Goal: Task Accomplishment & Management: Use online tool/utility

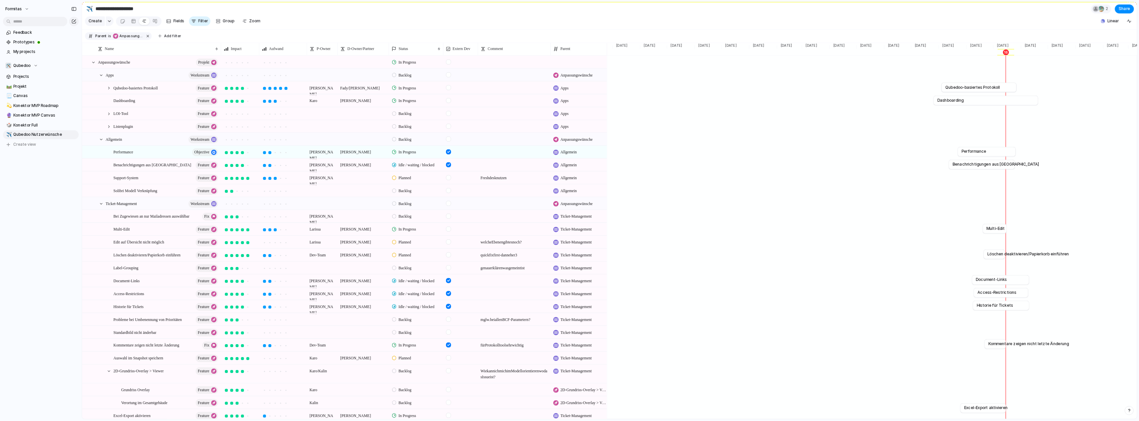
scroll to position [0, 660]
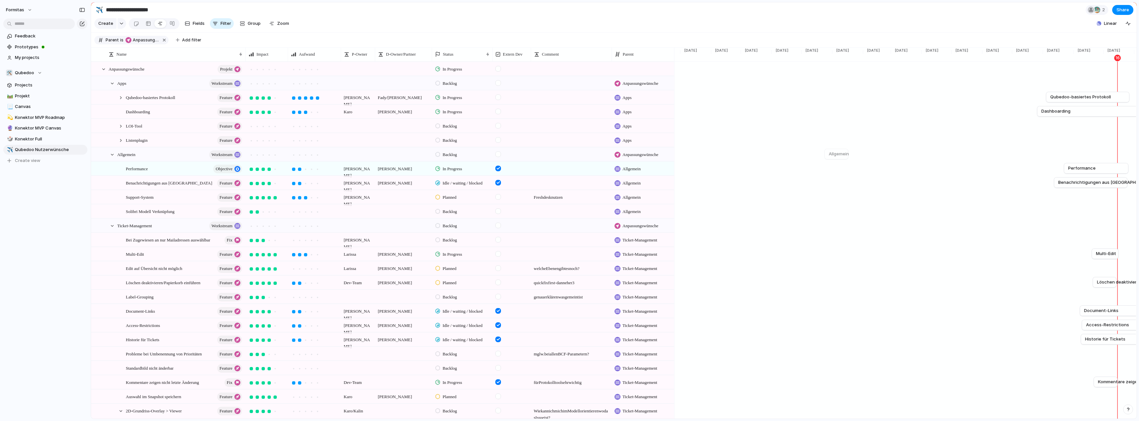
drag, startPoint x: 978, startPoint y: 166, endPoint x: 800, endPoint y: 161, distance: 177.3
drag, startPoint x: 958, startPoint y: 137, endPoint x: 785, endPoint y: 133, distance: 172.3
drag, startPoint x: 785, startPoint y: 133, endPoint x: 909, endPoint y: 46, distance: 150.9
click at [890, 22] on section "Create Fields Filter Group Zoom Linear" at bounding box center [614, 25] width 1046 height 16
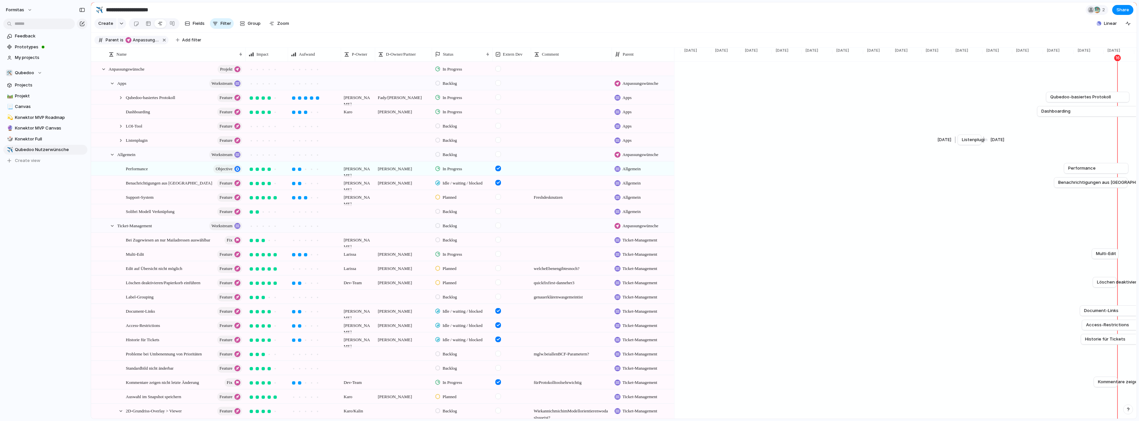
click at [966, 143] on span "Listenplugin" at bounding box center [975, 139] width 26 height 7
click at [978, 157] on span "Remove dates" at bounding box center [992, 156] width 30 height 7
drag, startPoint x: 1087, startPoint y: 54, endPoint x: 941, endPoint y: 52, distance: 146.4
click at [941, 52] on main "**********" at bounding box center [614, 210] width 1047 height 417
click at [931, 58] on div "Apr '25 7 14 21 28" at bounding box center [937, 54] width 30 height 12
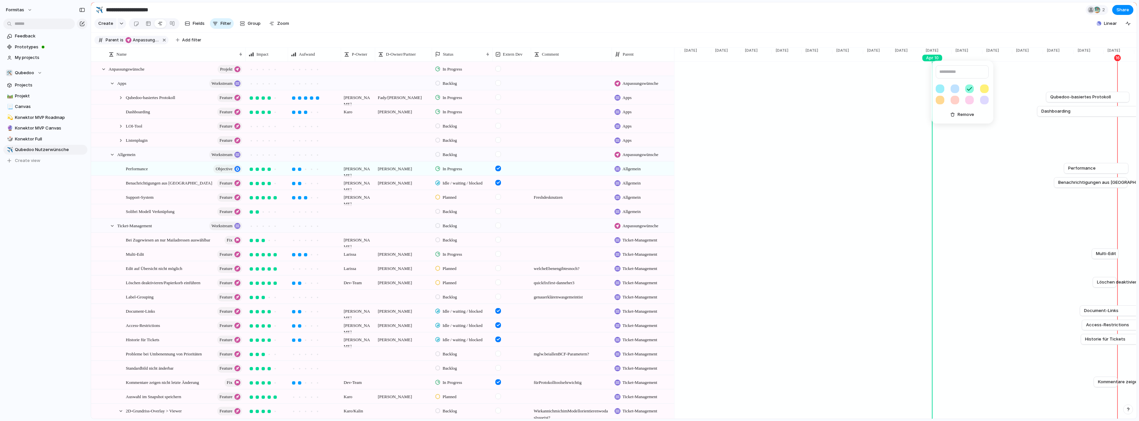
click at [937, 48] on div "Remove" at bounding box center [569, 210] width 1139 height 421
click at [948, 17] on section "**********" at bounding box center [614, 9] width 1046 height 15
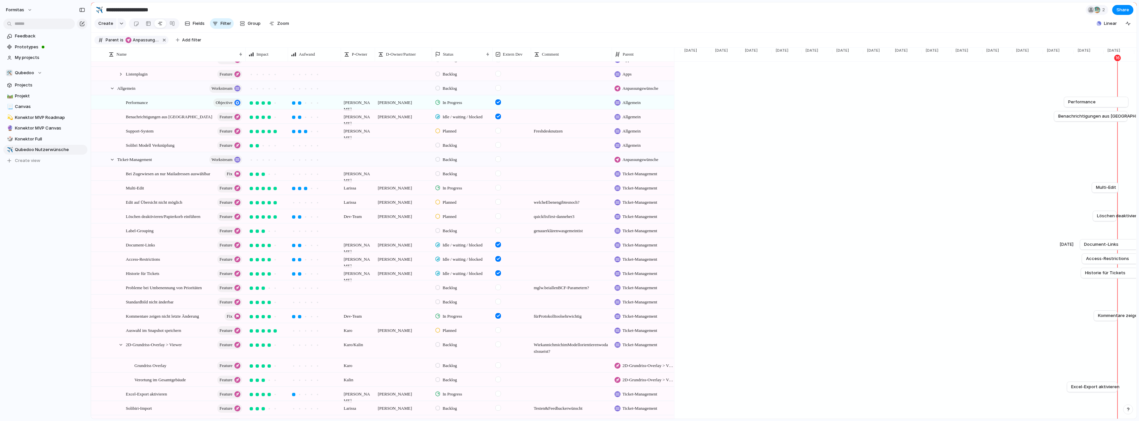
scroll to position [0, 0]
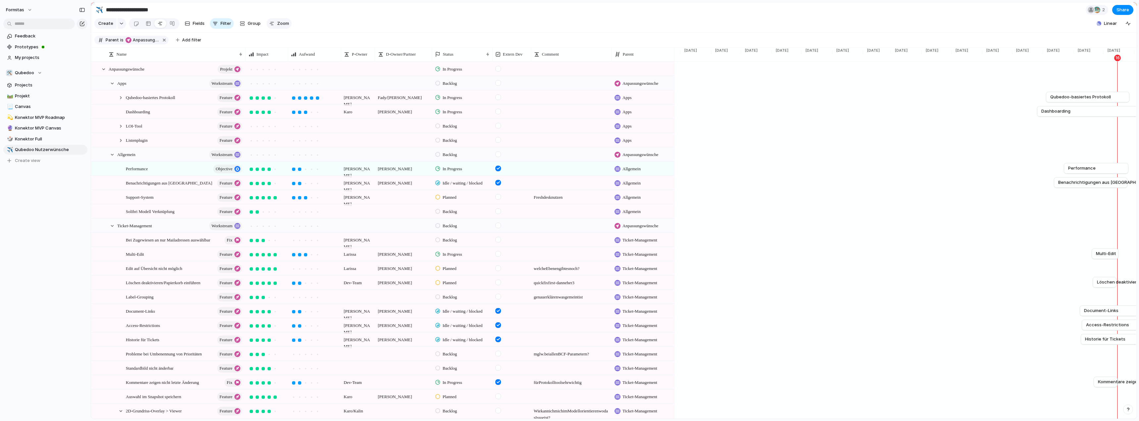
click at [269, 26] on div "button" at bounding box center [271, 23] width 5 height 5
type input "*"
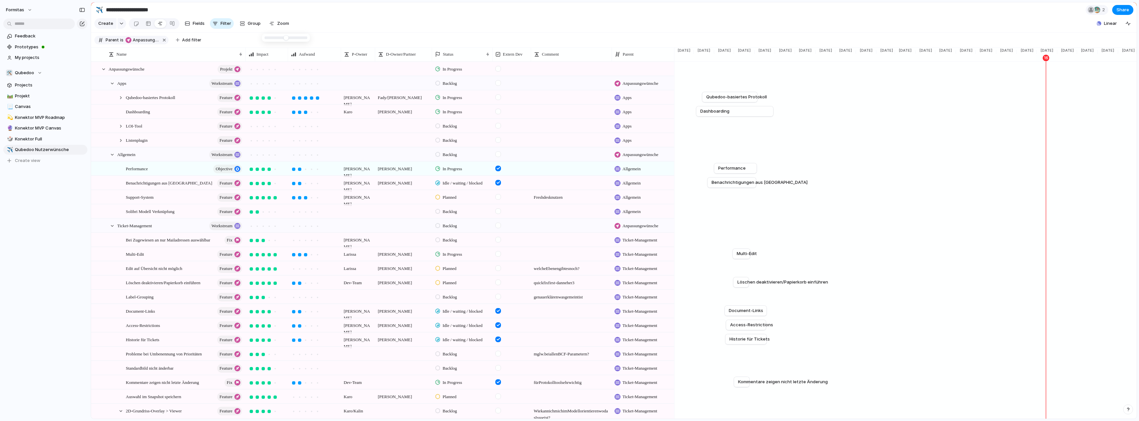
scroll to position [0, 364]
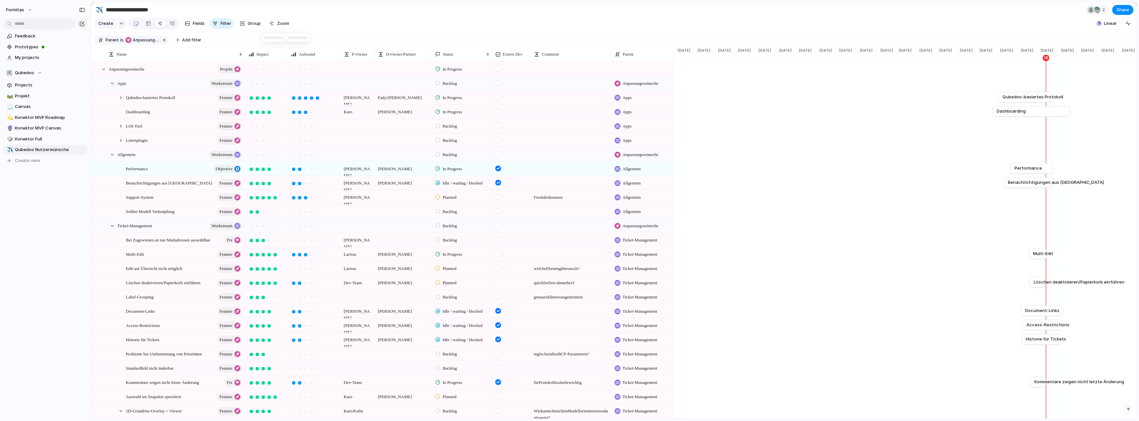
drag, startPoint x: 274, startPoint y: 38, endPoint x: 265, endPoint y: 39, distance: 8.4
click at [557, 261] on div at bounding box center [571, 254] width 81 height 14
drag, startPoint x: 1045, startPoint y: 259, endPoint x: 1049, endPoint y: 260, distance: 3.7
click at [1049, 259] on div at bounding box center [1052, 253] width 8 height 11
click at [176, 286] on span "Löschen deaktivieren/Papierkorb einführen" at bounding box center [163, 283] width 75 height 8
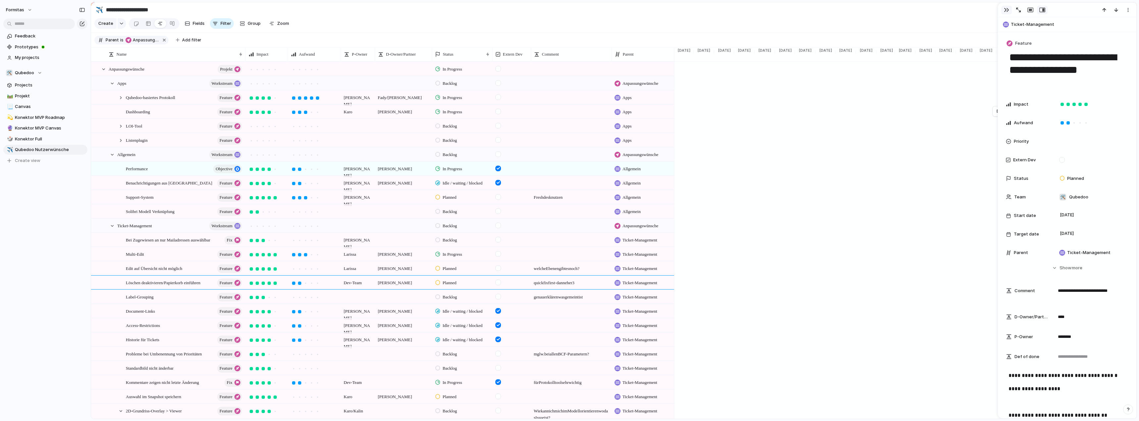
click at [1006, 8] on div "button" at bounding box center [1006, 9] width 5 height 5
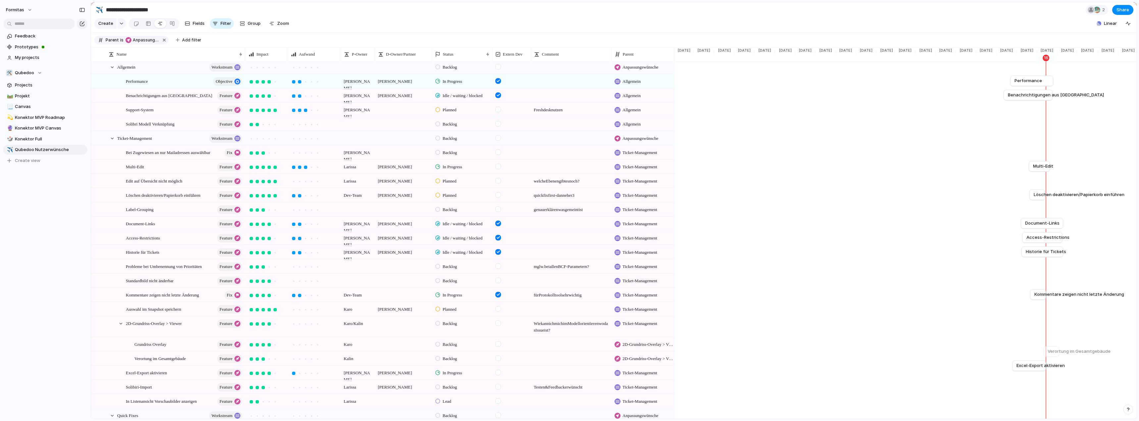
scroll to position [99, 0]
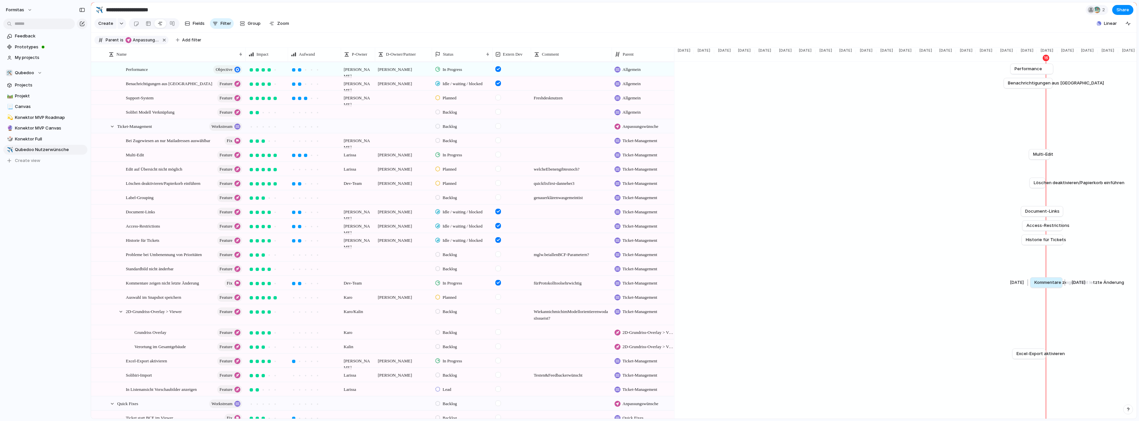
drag, startPoint x: 1044, startPoint y: 286, endPoint x: 1062, endPoint y: 287, distance: 17.6
click at [1062, 287] on div at bounding box center [1064, 282] width 8 height 11
click at [1058, 53] on span "[DATE]" at bounding box center [1067, 51] width 19 height 6
type input "**********"
click at [1058, 11] on div "**********" at bounding box center [569, 210] width 1139 height 421
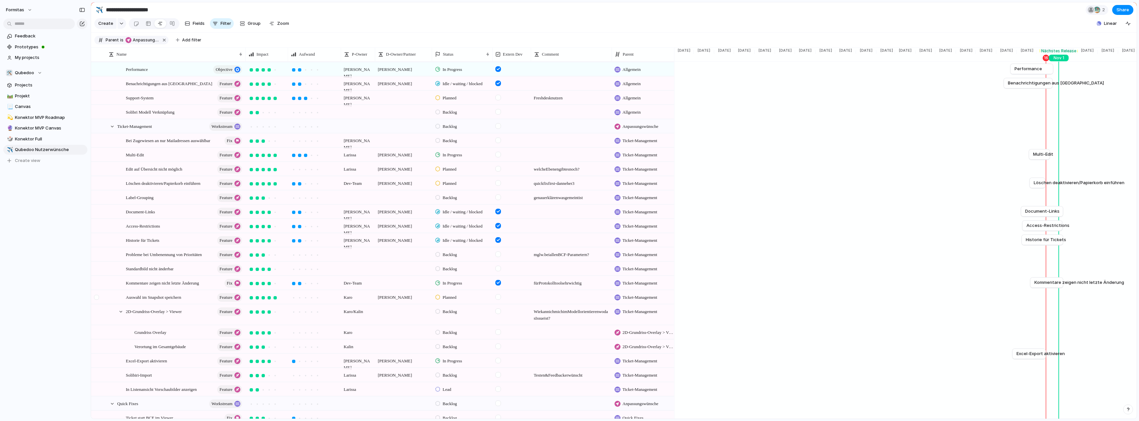
drag, startPoint x: 98, startPoint y: 304, endPoint x: 94, endPoint y: 304, distance: 3.3
click at [98, 300] on div at bounding box center [96, 297] width 5 height 5
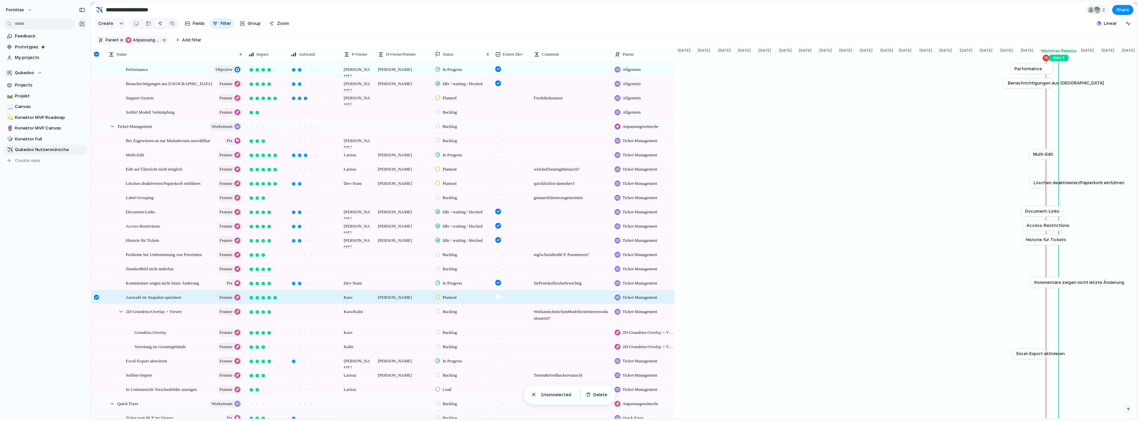
click at [71, 288] on div "Formitas Feedback Prototypes My projects 🛠️ Qubedoo Projects 🛤️ Projekt 📃 Canva…" at bounding box center [45, 210] width 91 height 421
click at [96, 300] on div at bounding box center [96, 297] width 5 height 5
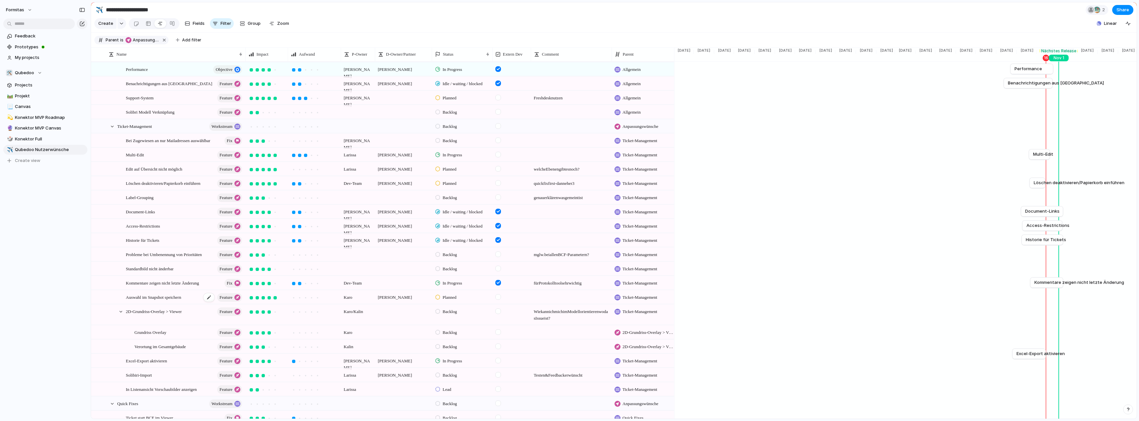
click at [166, 304] on div "Auswahl im Snapshot speichern Feature" at bounding box center [184, 298] width 117 height 14
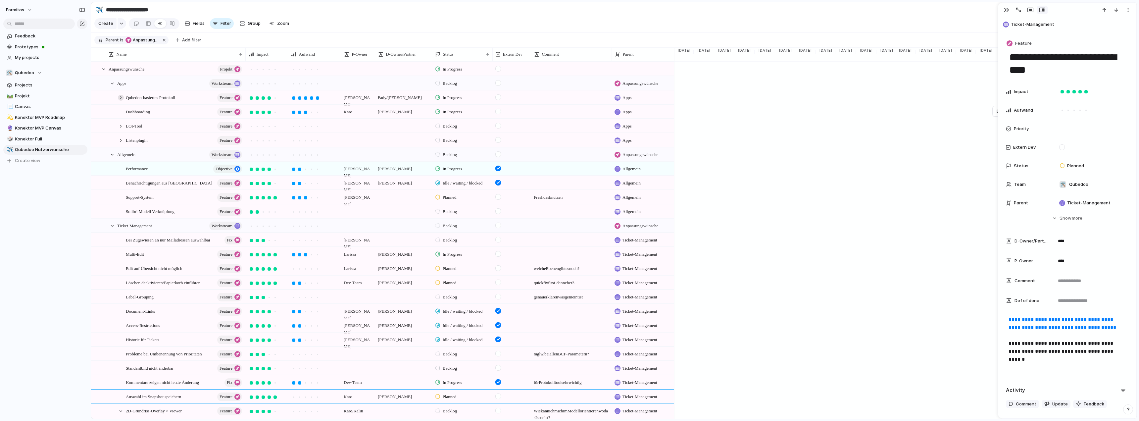
click at [119, 101] on div at bounding box center [121, 98] width 6 height 6
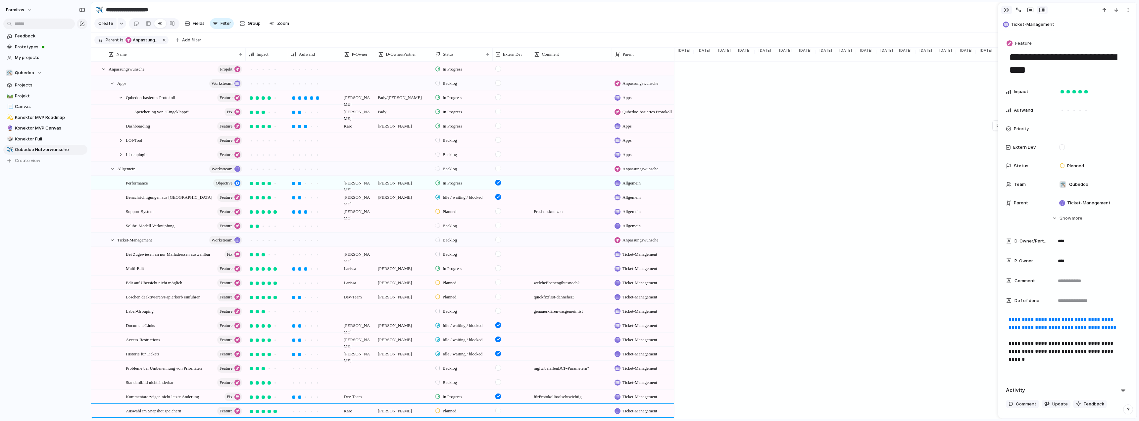
click at [1006, 9] on div "button" at bounding box center [1006, 9] width 5 height 5
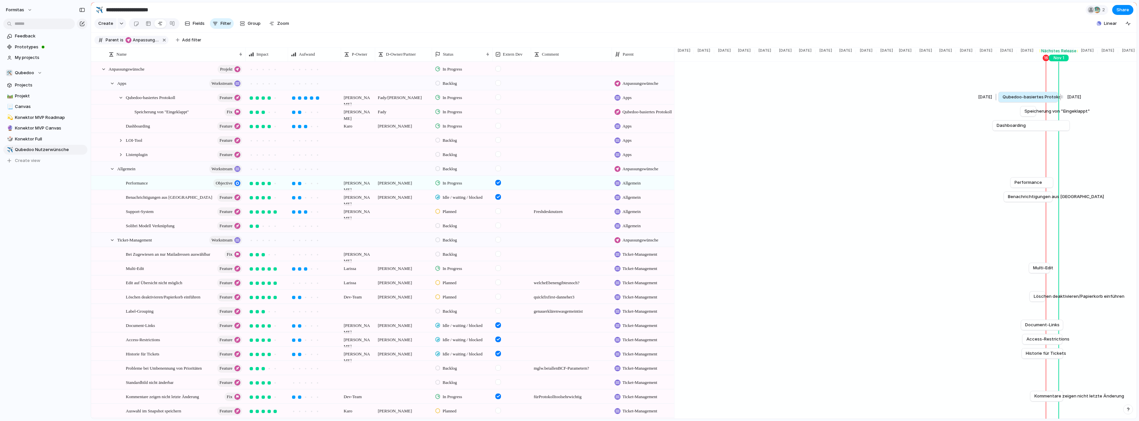
drag, startPoint x: 1056, startPoint y: 103, endPoint x: 1060, endPoint y: 103, distance: 4.3
click at [1060, 102] on div at bounding box center [1060, 97] width 8 height 11
click at [453, 101] on span "In Progress" at bounding box center [453, 97] width 20 height 7
click at [449, 27] on div "Lead Anbahnung Angebot erstellen Warten auf Auftrag Auftrag erteilt Backlog Pla…" at bounding box center [569, 210] width 1139 height 421
click at [151, 286] on span "Edit auf Übersicht nicht möglich" at bounding box center [154, 283] width 56 height 8
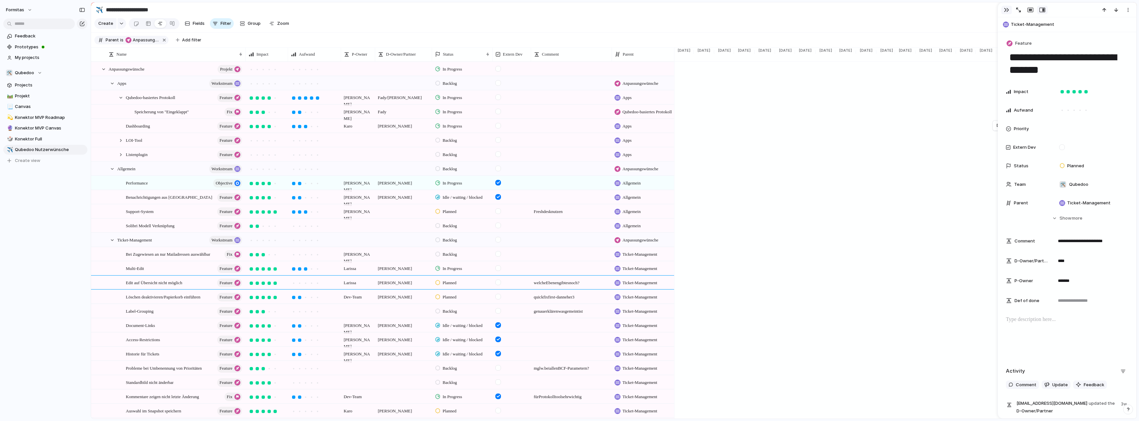
click at [1004, 9] on button "button" at bounding box center [1007, 10] width 11 height 9
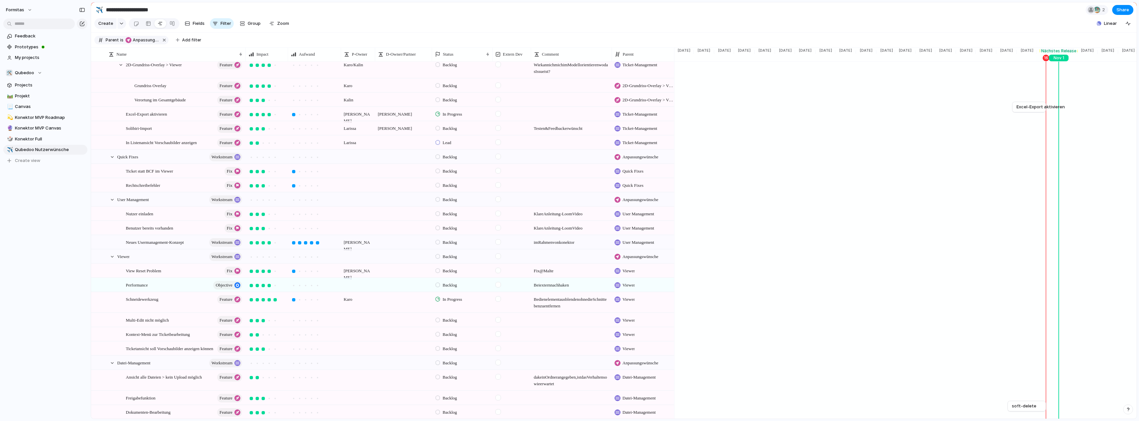
scroll to position [464, 0]
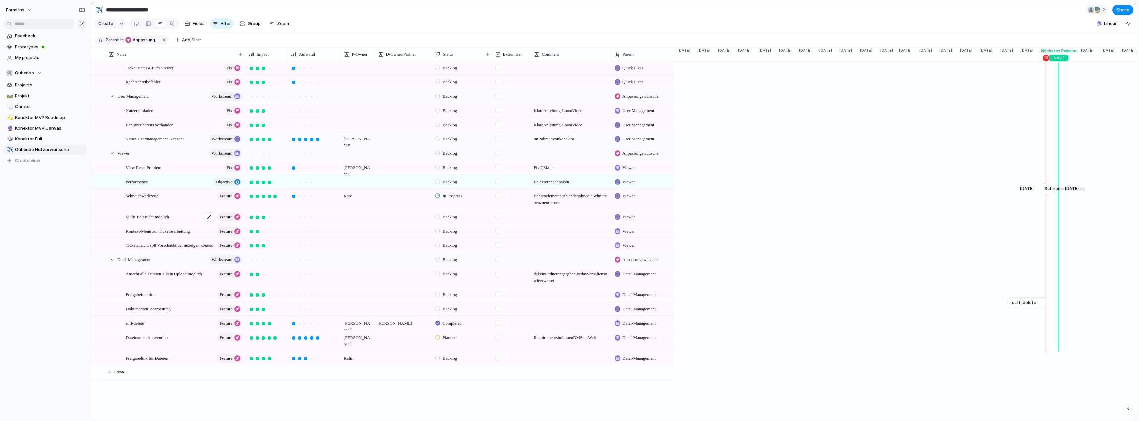
click at [133, 220] on span "Multi-Edit nicht möglich" at bounding box center [147, 217] width 43 height 8
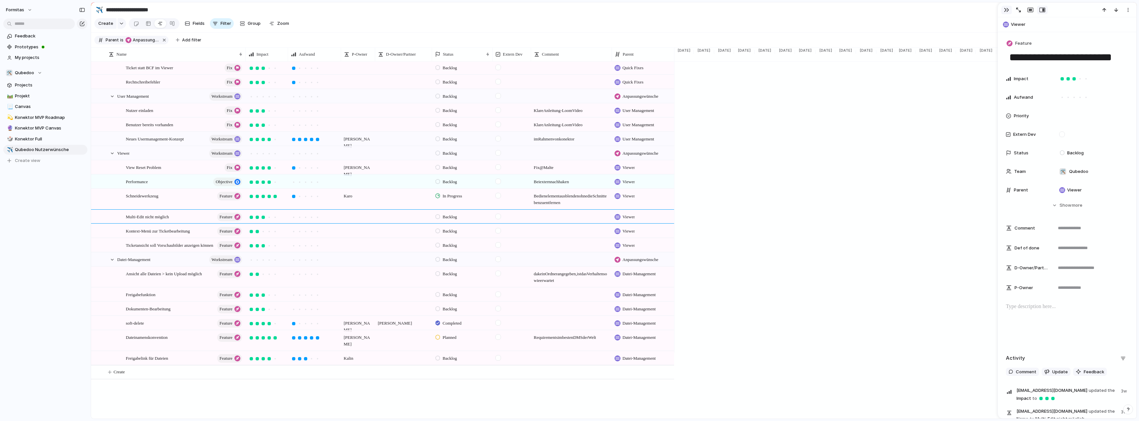
click at [1007, 12] on div "button" at bounding box center [1006, 9] width 5 height 5
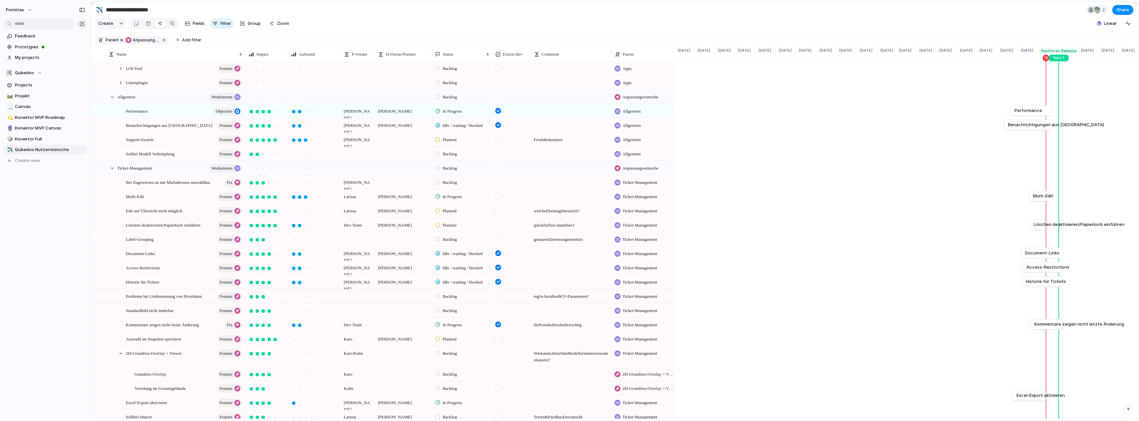
scroll to position [132, 0]
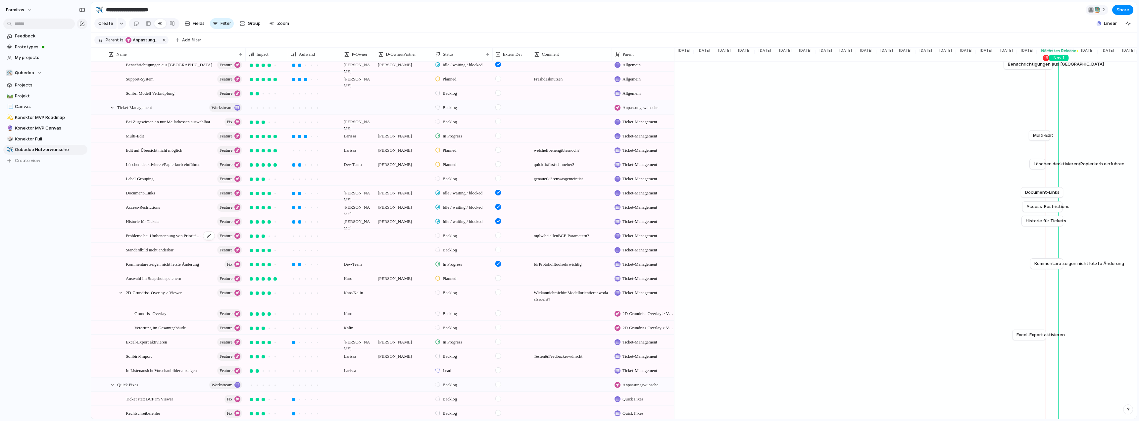
click at [148, 239] on span "Probleme bei Umbenennung von Prioritäten" at bounding box center [164, 236] width 76 height 8
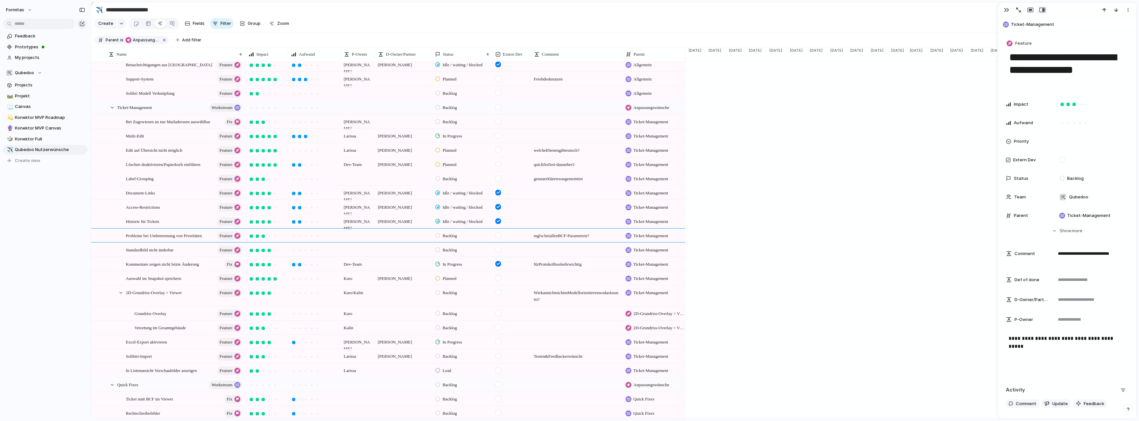
drag, startPoint x: 610, startPoint y: 58, endPoint x: 621, endPoint y: 63, distance: 11.9
click at [621, 61] on div at bounding box center [622, 54] width 3 height 14
click at [1003, 8] on button "button" at bounding box center [1007, 10] width 11 height 9
